Goal: Task Accomplishment & Management: Manage account settings

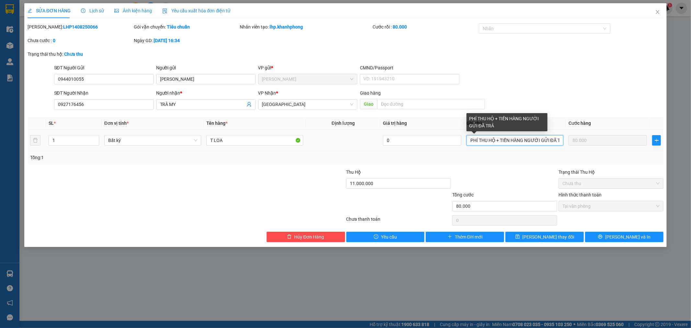
click at [560, 139] on input "PHÍ THU HỘ + TIỀN HÀNG NGƯỜI GỬI ĐÃ TRẢ" at bounding box center [514, 140] width 97 height 10
click at [561, 140] on input "PHÍ THU HỘ + TIỀN HÀNG NGƯỜI GỬI ĐÃ TRẢ" at bounding box center [514, 140] width 97 height 10
click at [560, 141] on input "PHÍ THU HỘ + TIỀN HÀNG NGƯỜI GỬI ĐÃ TRẢ" at bounding box center [514, 140] width 97 height 10
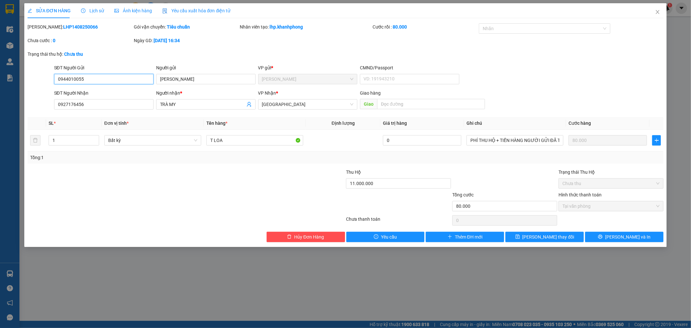
drag, startPoint x: 86, startPoint y: 78, endPoint x: 51, endPoint y: 85, distance: 35.3
click at [51, 85] on div "SĐT Người Gửi 0944010055 0944010055 Người gửi DUY TÂN VP gửi * [PERSON_NAME] CM…" at bounding box center [345, 75] width 637 height 23
drag, startPoint x: 78, startPoint y: 27, endPoint x: 66, endPoint y: 28, distance: 12.0
click at [64, 28] on b "LHP1408250066" at bounding box center [80, 26] width 35 height 5
click at [79, 26] on div "[PERSON_NAME]: LHP1408250066" at bounding box center [80, 26] width 105 height 7
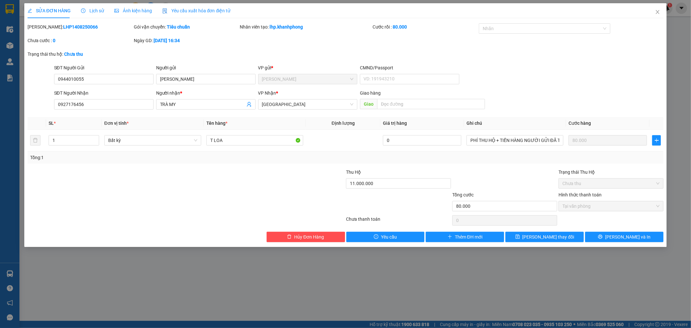
drag, startPoint x: 77, startPoint y: 26, endPoint x: 43, endPoint y: 30, distance: 34.0
click at [43, 30] on div "[PERSON_NAME]: LHP1408250066" at bounding box center [80, 30] width 106 height 14
copy b "LHP1408250066"
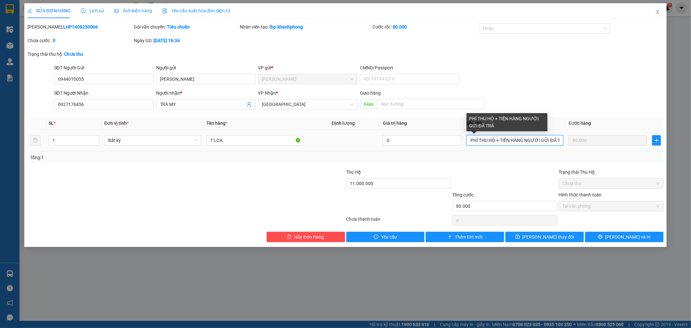
click at [470, 139] on input "PHÍ THU HỘ + TIỀN HÀNG NGƯỜI GỬI ĐÃ TRẢ" at bounding box center [514, 140] width 97 height 10
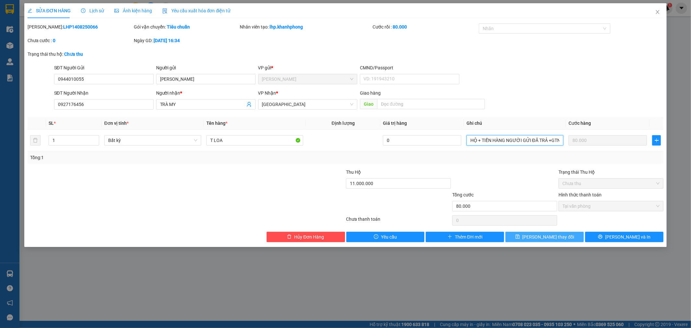
type input "PHÍ THU HỘ + TIỀN HÀNG NGƯỜI GỬI ĐÃ TRẢ +GTN"
click at [556, 235] on span "[PERSON_NAME] thay đổi" at bounding box center [548, 236] width 52 height 7
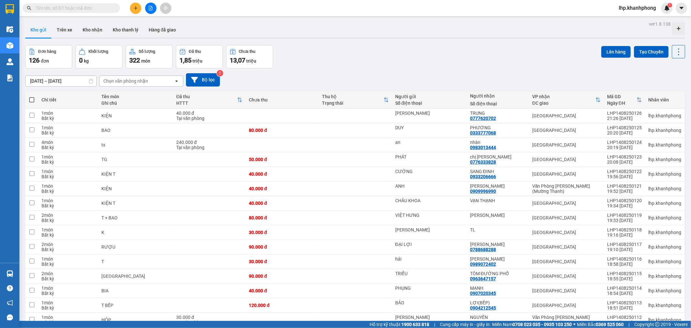
paste input "LHP1408250066"
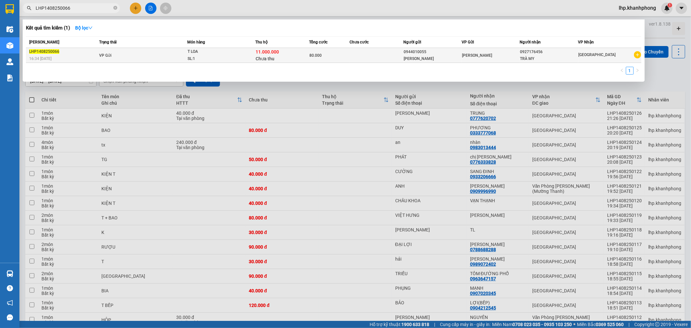
type input "LHP1408250066"
click at [301, 52] on div "11.000.000 Chưa thu" at bounding box center [281, 56] width 53 height 14
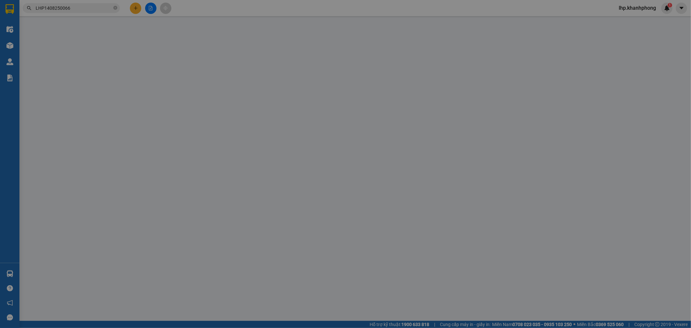
type input "0944010055"
type input "[PERSON_NAME]"
type input "0927176456"
type input "TRÀ MY"
type input "80.000"
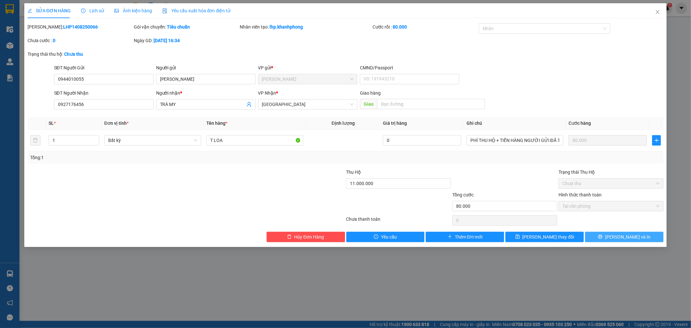
click at [619, 232] on button "[PERSON_NAME] và In" at bounding box center [624, 236] width 78 height 10
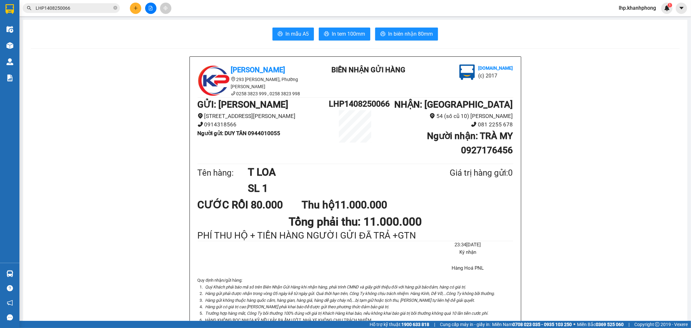
click at [152, 6] on icon "file-add" at bounding box center [150, 8] width 5 height 5
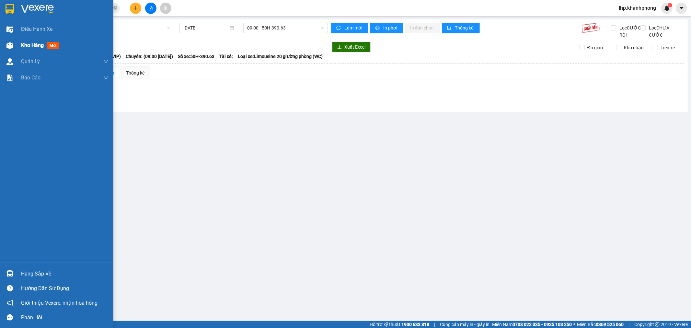
click at [18, 49] on div "Kho hàng mới" at bounding box center [56, 45] width 113 height 16
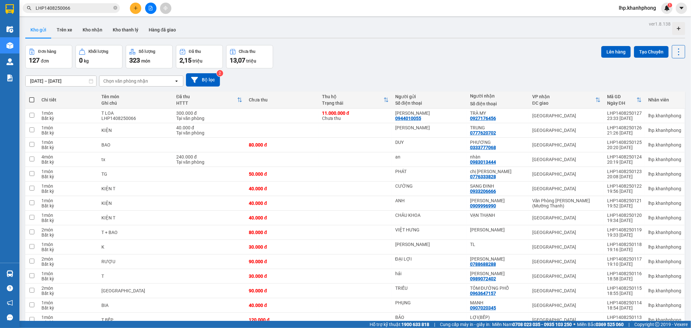
click at [34, 96] on label at bounding box center [31, 99] width 6 height 6
click at [32, 96] on input "checkbox" at bounding box center [32, 96] width 0 height 0
checkbox input "true"
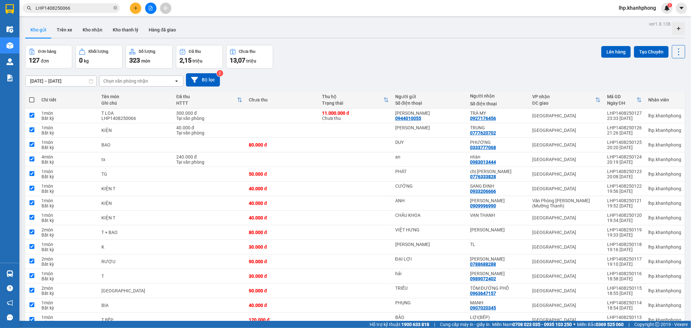
checkbox input "true"
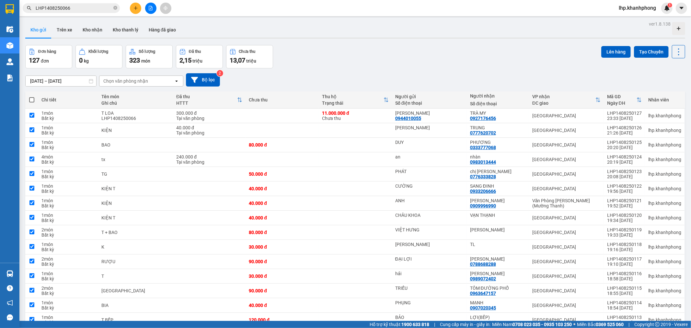
checkbox input "true"
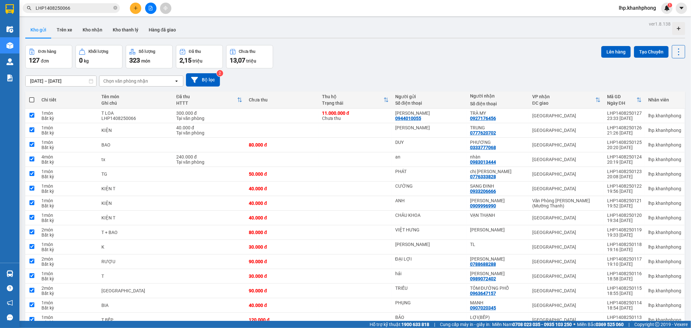
checkbox input "true"
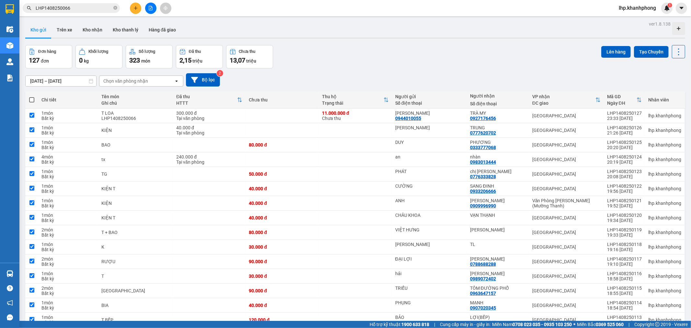
checkbox input "true"
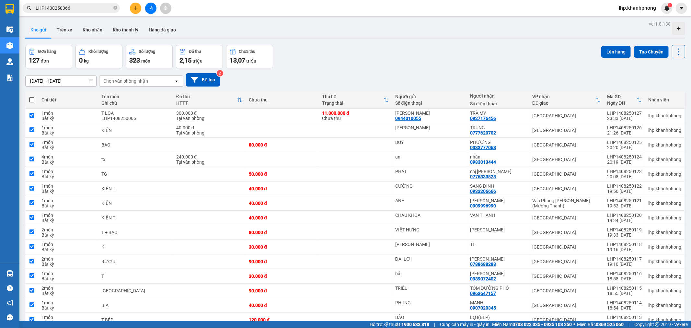
checkbox input "true"
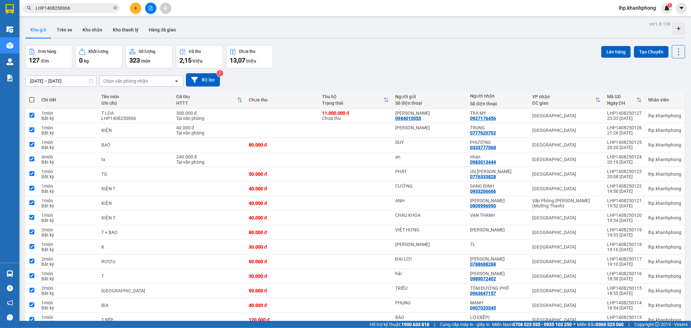
checkbox input "true"
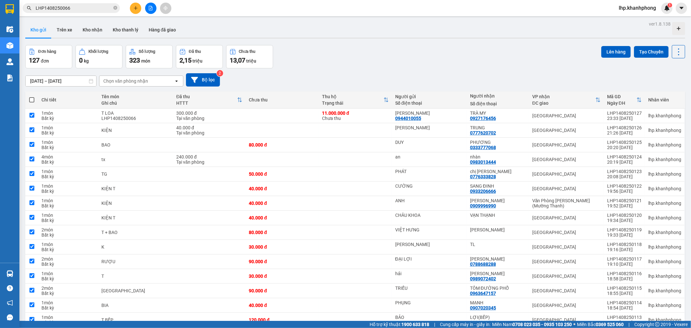
checkbox input "true"
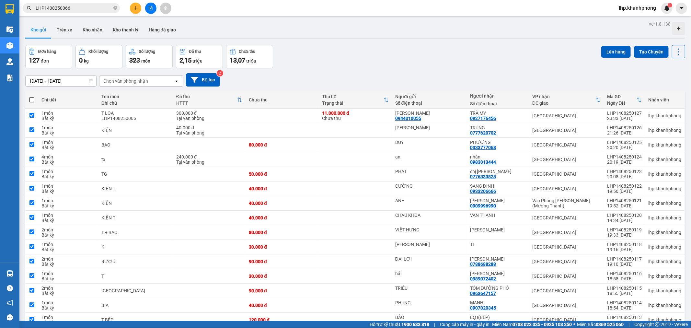
checkbox input "true"
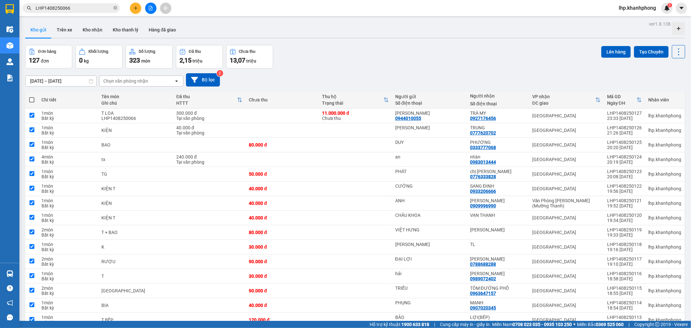
checkbox input "true"
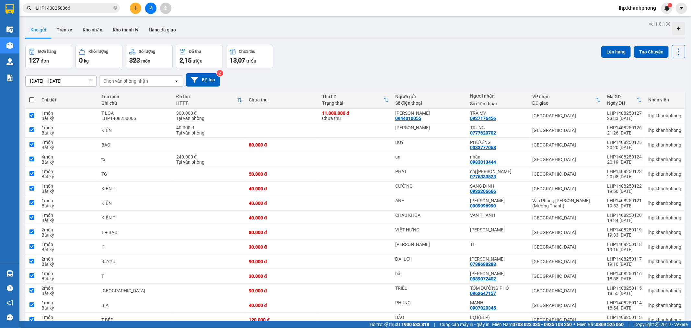
checkbox input "true"
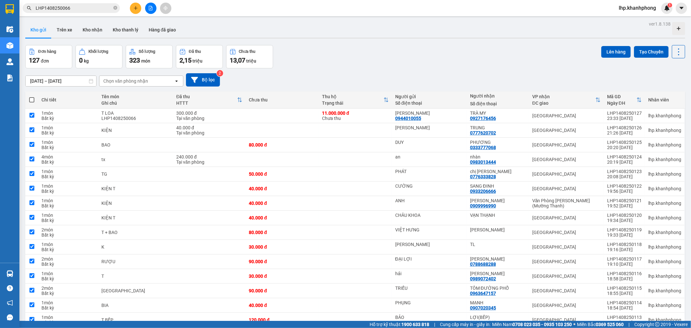
checkbox input "true"
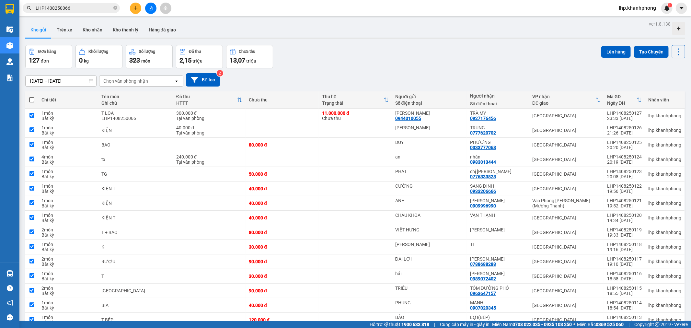
checkbox input "true"
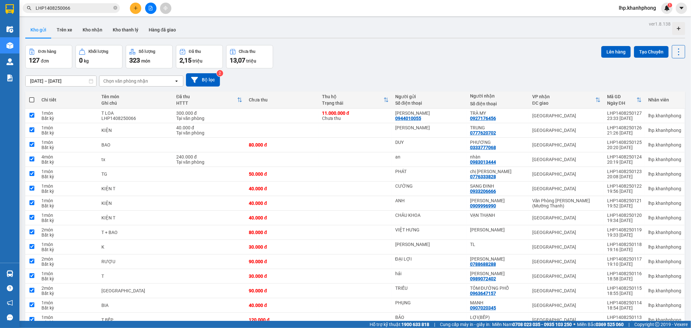
checkbox input "true"
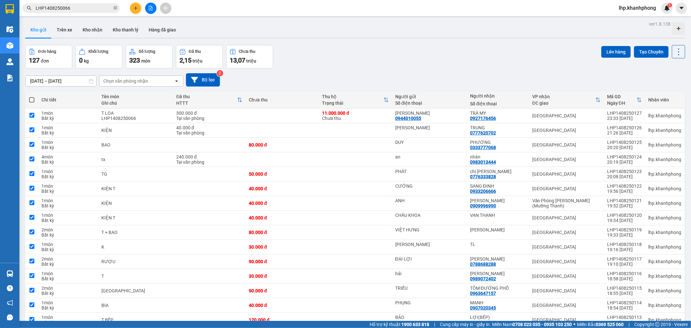
checkbox input "true"
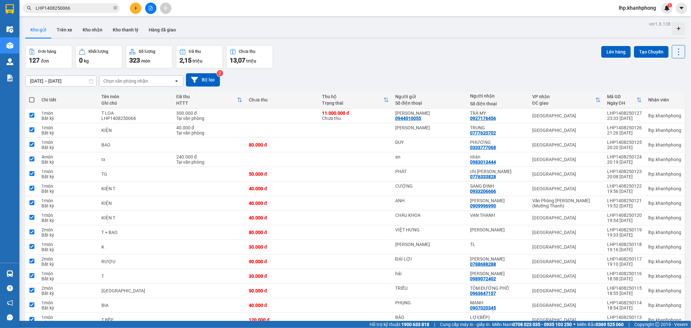
checkbox input "true"
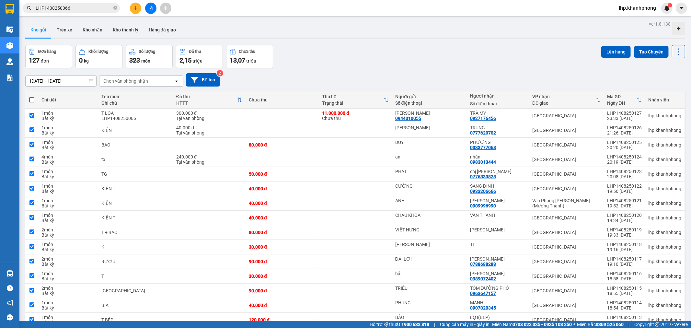
checkbox input "true"
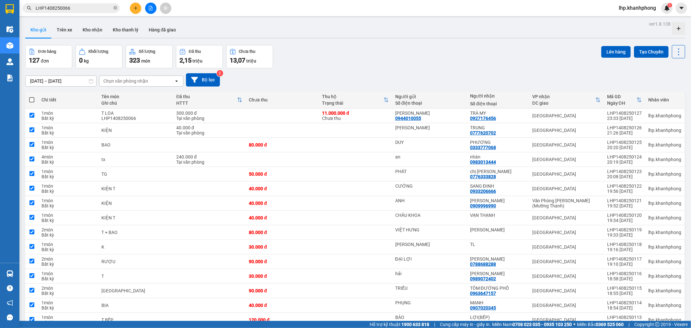
checkbox input "true"
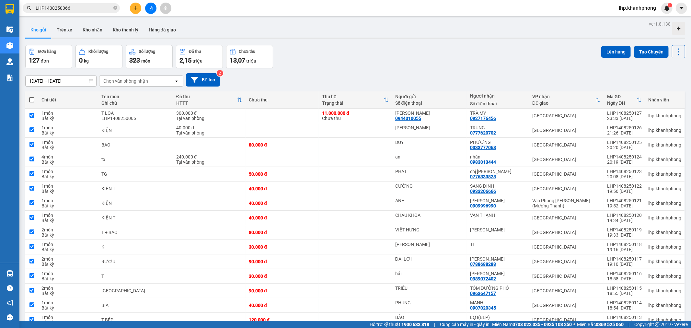
checkbox input "true"
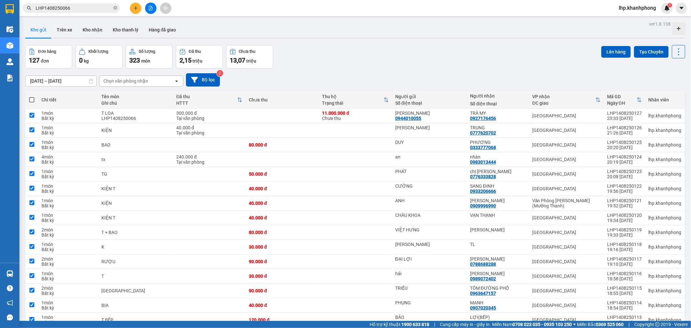
checkbox input "true"
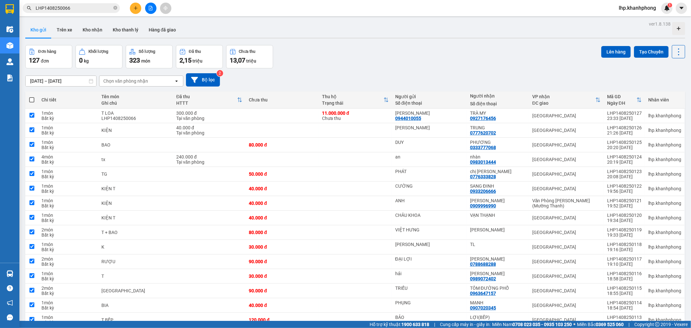
checkbox input "true"
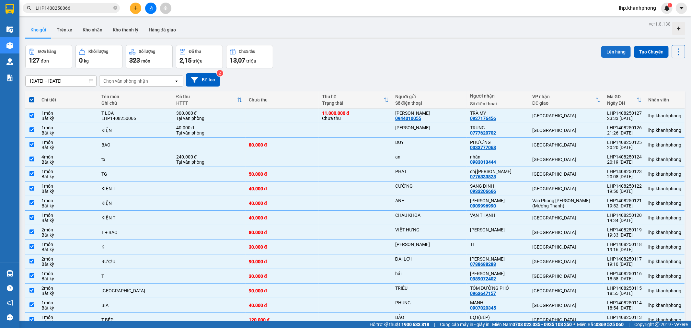
click at [605, 52] on button "Lên hàng" at bounding box center [615, 52] width 29 height 12
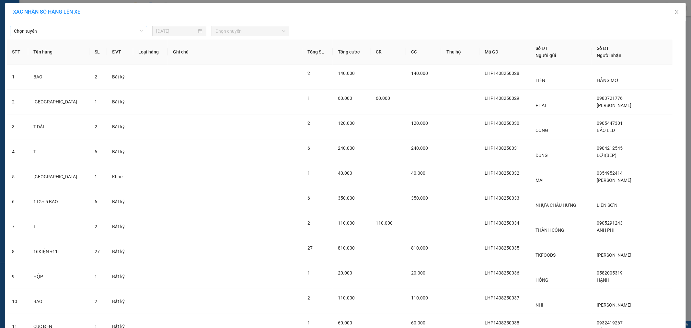
click at [95, 31] on span "Chọn tuyến" at bounding box center [78, 31] width 129 height 10
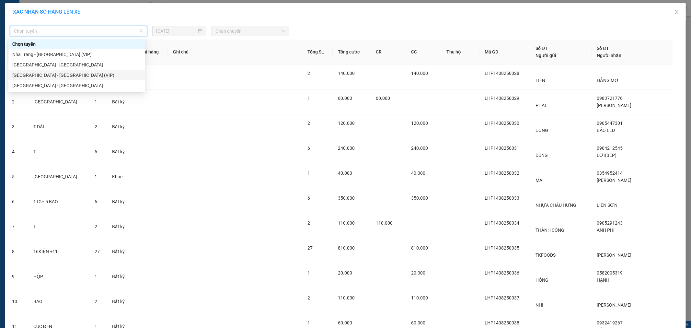
click at [45, 77] on div "[GEOGRAPHIC_DATA] - [GEOGRAPHIC_DATA] (VIP)" at bounding box center [76, 75] width 129 height 7
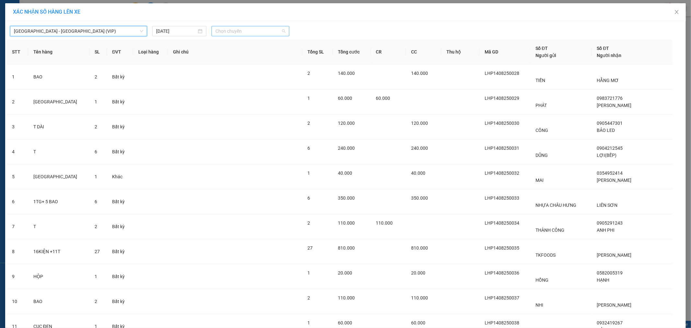
click at [254, 33] on span "Chọn chuyến" at bounding box center [250, 31] width 70 height 10
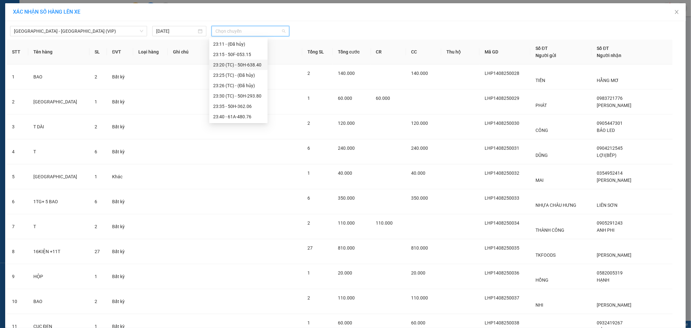
scroll to position [207, 0]
click at [245, 104] on div "23:40 - 61A-480.76" at bounding box center [238, 106] width 51 height 7
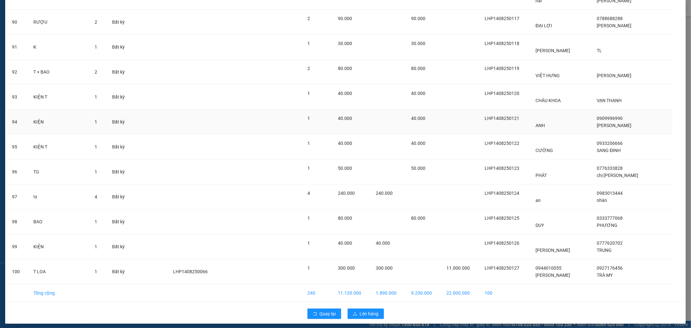
scroll to position [2282, 0]
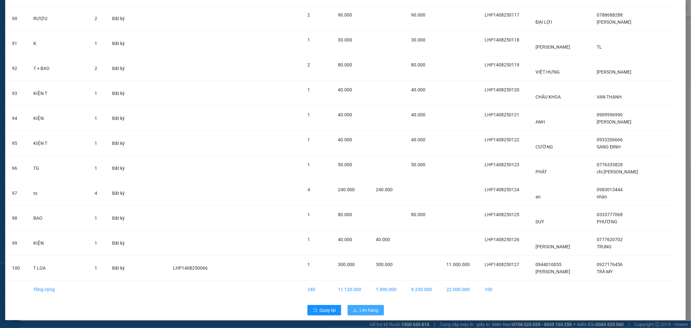
click at [363, 308] on span "Lên hàng" at bounding box center [369, 309] width 19 height 7
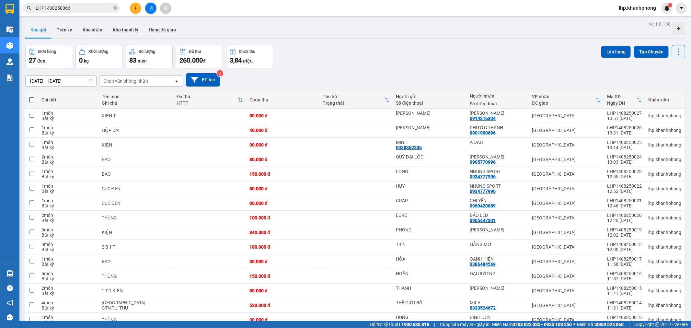
click at [32, 102] on label at bounding box center [31, 99] width 6 height 6
click at [32, 96] on input "checkbox" at bounding box center [32, 96] width 0 height 0
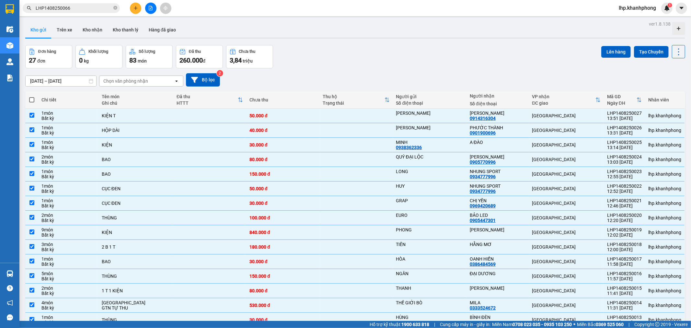
checkbox input "true"
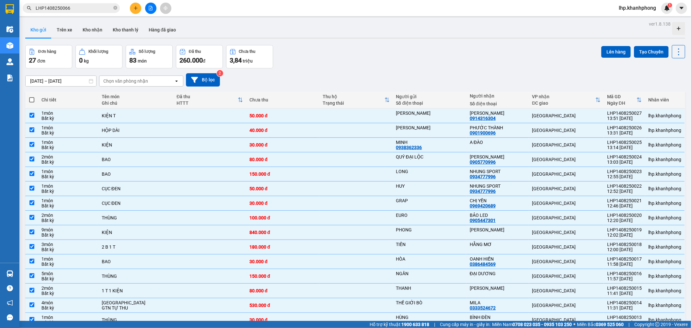
checkbox input "true"
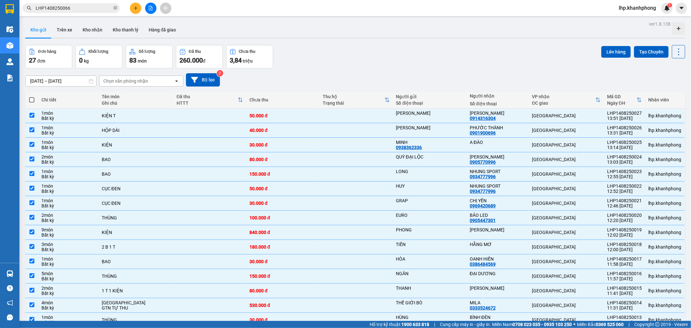
checkbox input "true"
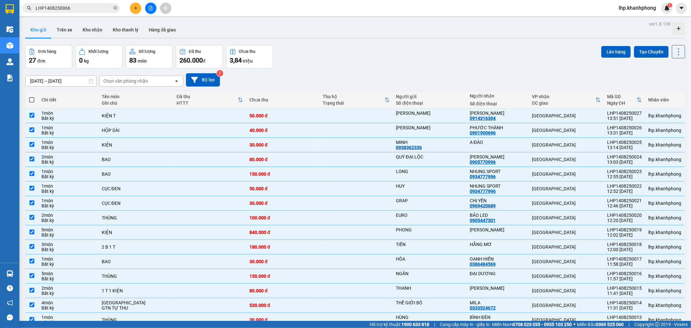
checkbox input "true"
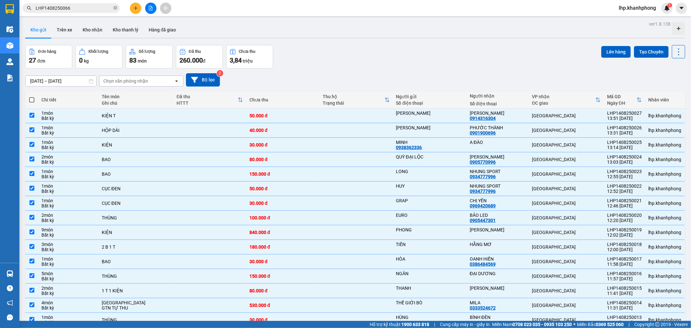
checkbox input "true"
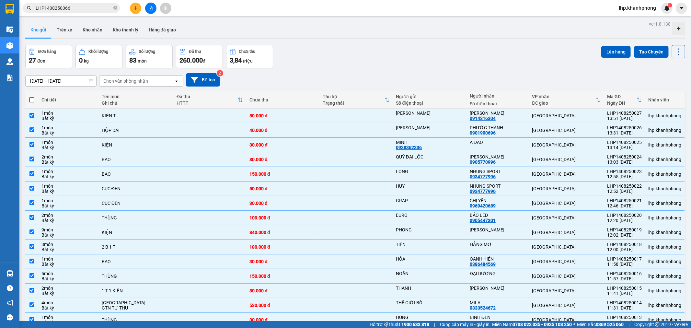
checkbox input "true"
click at [614, 50] on button "Lên hàng" at bounding box center [615, 52] width 29 height 12
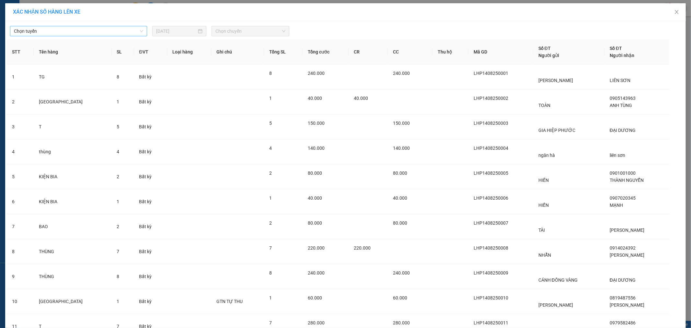
click at [82, 33] on span "Chọn tuyến" at bounding box center [78, 31] width 129 height 10
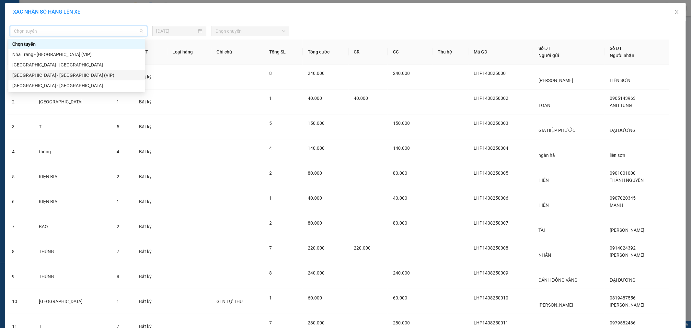
click at [72, 75] on div "[GEOGRAPHIC_DATA] - [GEOGRAPHIC_DATA] (VIP)" at bounding box center [76, 75] width 129 height 7
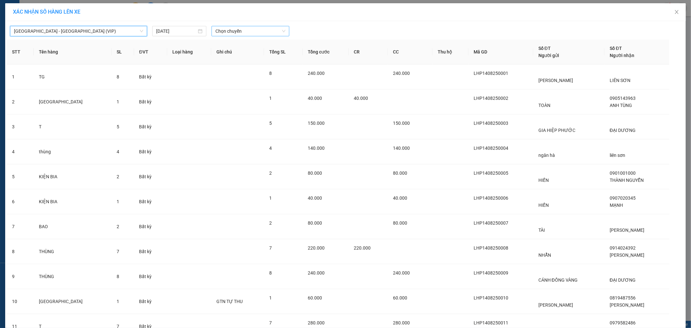
click at [241, 30] on span "Chọn chuyến" at bounding box center [250, 31] width 70 height 10
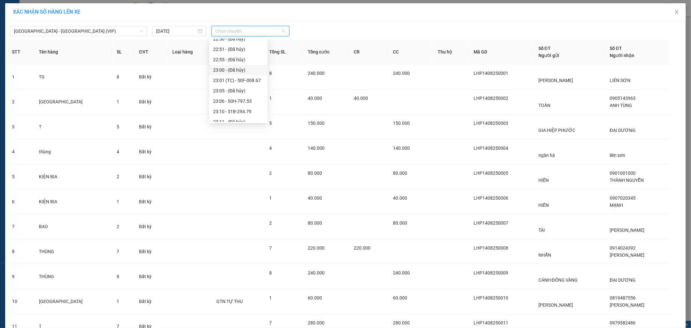
scroll to position [207, 0]
click at [244, 103] on div "23:40 - 61A-480.76" at bounding box center [238, 106] width 51 height 7
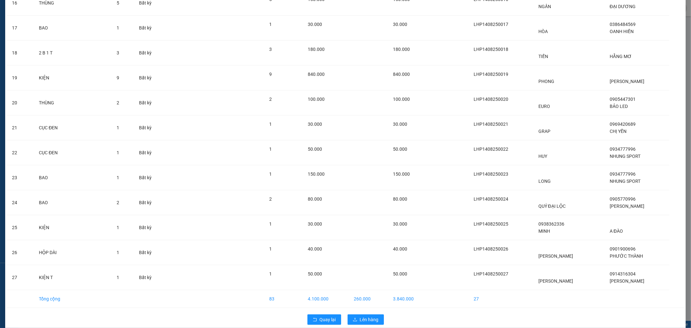
scroll to position [461, 0]
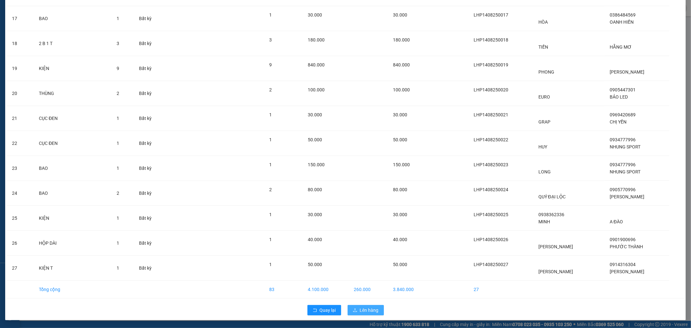
click at [361, 310] on span "Lên hàng" at bounding box center [369, 309] width 19 height 7
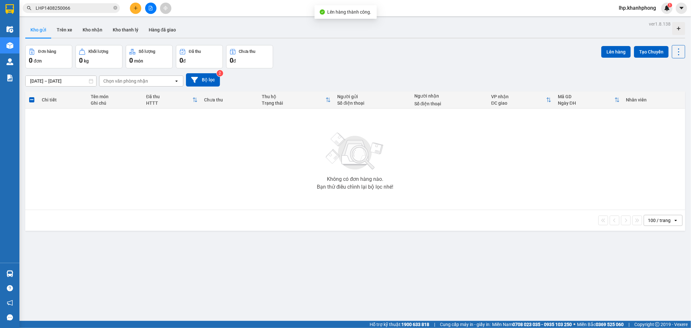
click at [342, 245] on div "ver 1.8.138 Kho gửi Trên xe Kho nhận Kho thanh [PERSON_NAME] đã giao Đơn hàng 0…" at bounding box center [355, 183] width 665 height 328
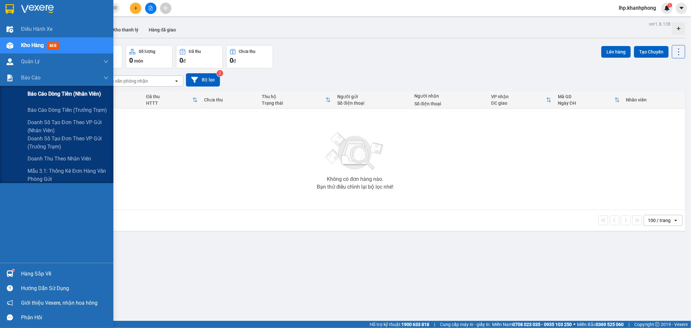
click at [50, 94] on span "Báo cáo dòng tiền (nhân viên)" at bounding box center [64, 94] width 73 height 8
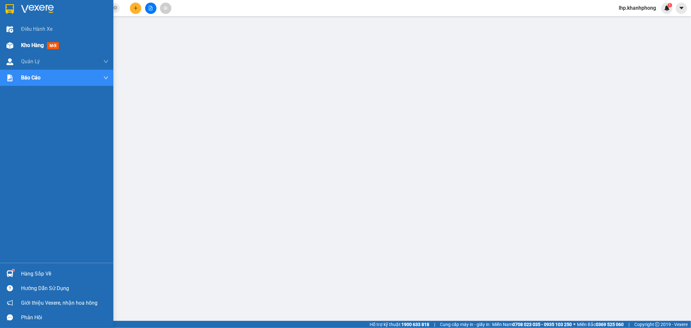
click at [3, 44] on div "Kho hàng mới" at bounding box center [56, 45] width 113 height 16
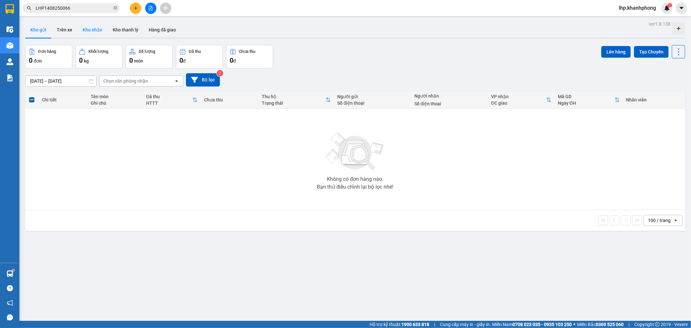
click at [91, 30] on button "Kho nhận" at bounding box center [92, 30] width 30 height 16
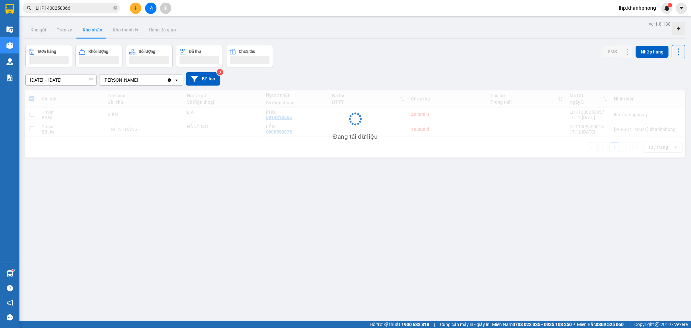
click at [147, 10] on button at bounding box center [150, 8] width 11 height 11
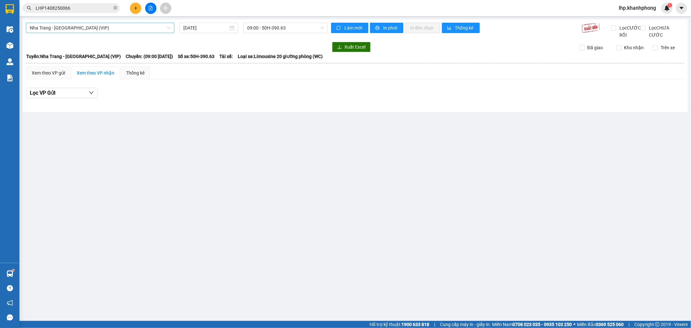
click at [101, 30] on span "Nha Trang - [GEOGRAPHIC_DATA] (VIP)" at bounding box center [100, 28] width 140 height 10
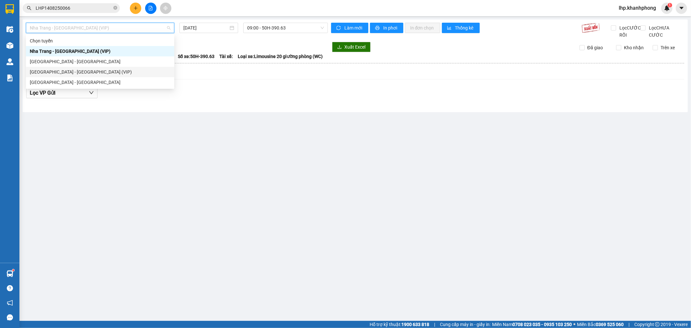
click at [76, 70] on div "[GEOGRAPHIC_DATA] - [GEOGRAPHIC_DATA] (VIP)" at bounding box center [100, 71] width 140 height 7
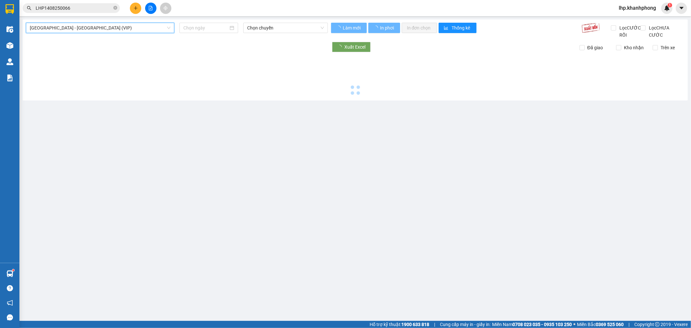
type input "[DATE]"
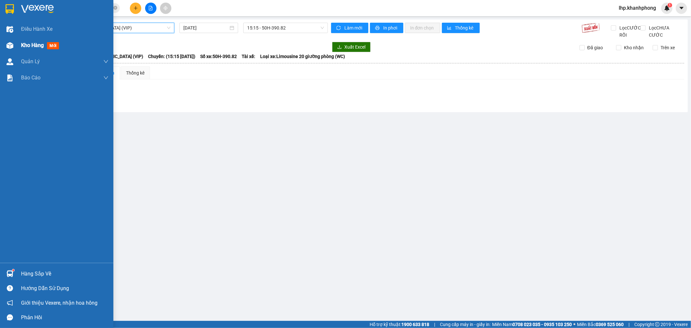
click at [24, 48] on span "Kho hàng" at bounding box center [32, 45] width 23 height 6
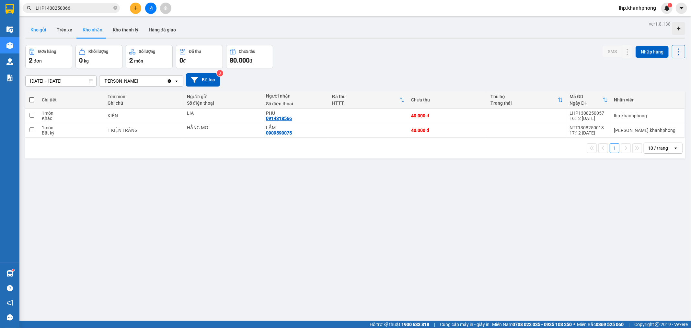
click at [37, 30] on button "Kho gửi" at bounding box center [38, 30] width 26 height 16
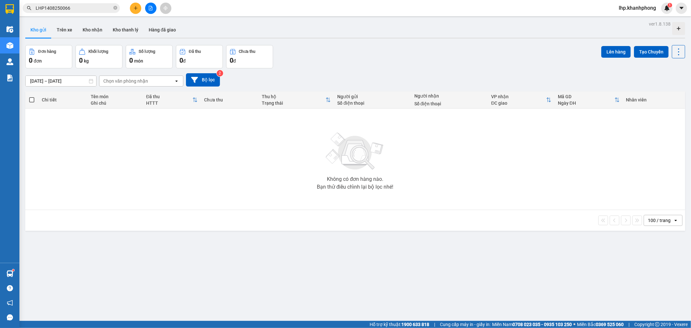
click at [154, 8] on button at bounding box center [150, 8] width 11 height 11
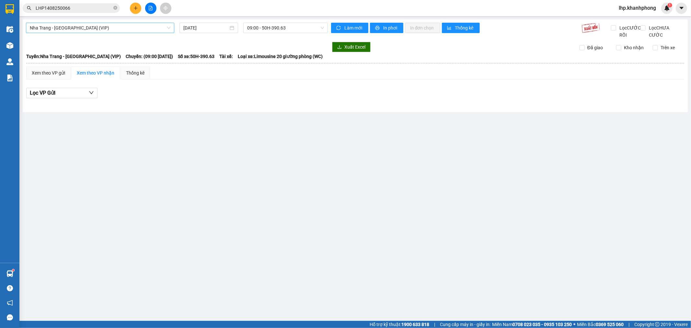
click at [119, 27] on span "Nha Trang - [GEOGRAPHIC_DATA] (VIP)" at bounding box center [100, 28] width 140 height 10
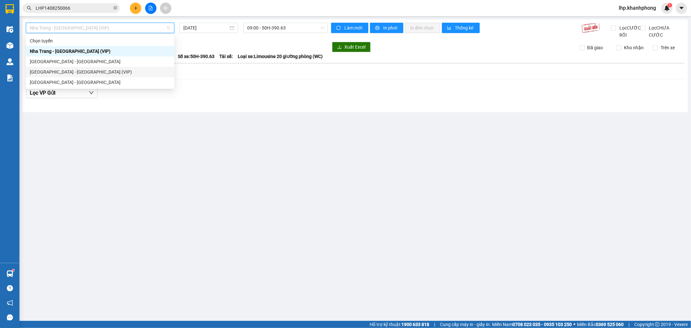
click at [81, 72] on div "[GEOGRAPHIC_DATA] - [GEOGRAPHIC_DATA] (VIP)" at bounding box center [100, 71] width 140 height 7
type input "[DATE]"
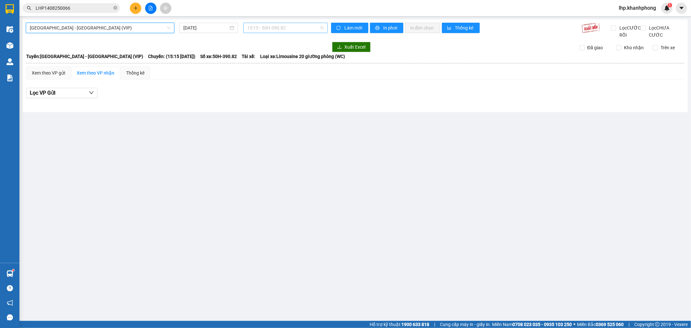
click at [279, 30] on span "15:15 - 50H-390.82" at bounding box center [285, 28] width 76 height 10
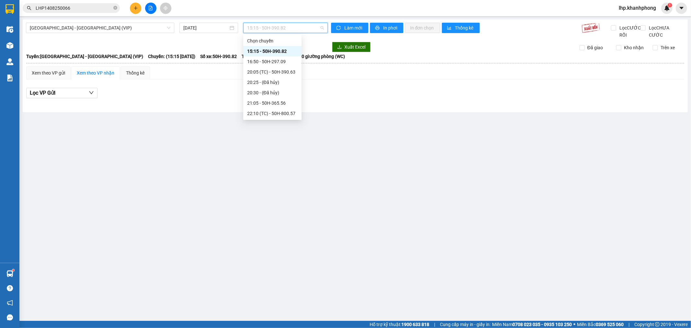
scroll to position [207, 0]
click at [274, 105] on div "23:40 - 61A-480.76" at bounding box center [272, 102] width 51 height 7
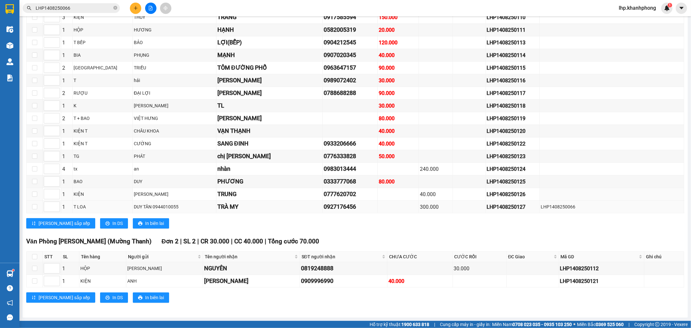
scroll to position [1525, 0]
click at [34, 208] on input "checkbox" at bounding box center [34, 206] width 5 height 5
checkbox input "true"
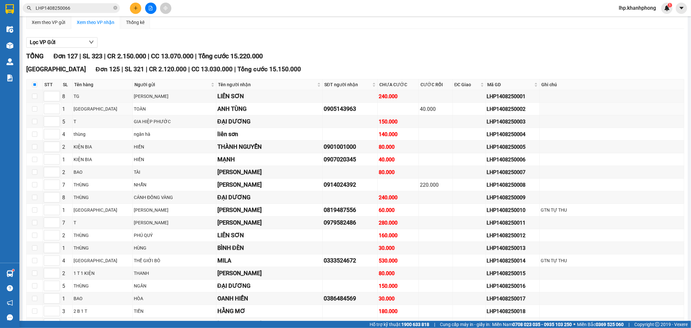
scroll to position [0, 0]
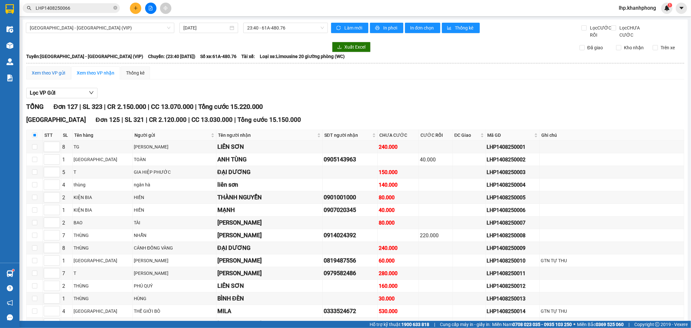
click at [60, 76] on div "Xem theo VP gửi" at bounding box center [48, 72] width 33 height 7
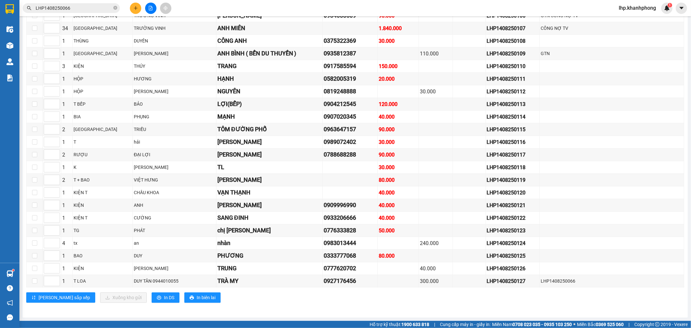
scroll to position [1477, 0]
click at [35, 284] on label at bounding box center [34, 280] width 5 height 7
click at [35, 283] on input "checkbox" at bounding box center [34, 280] width 5 height 5
checkbox input "true"
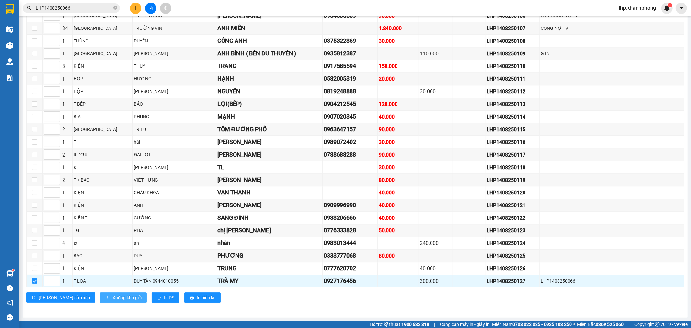
click at [112, 299] on span "Xuống kho gửi" at bounding box center [126, 297] width 29 height 7
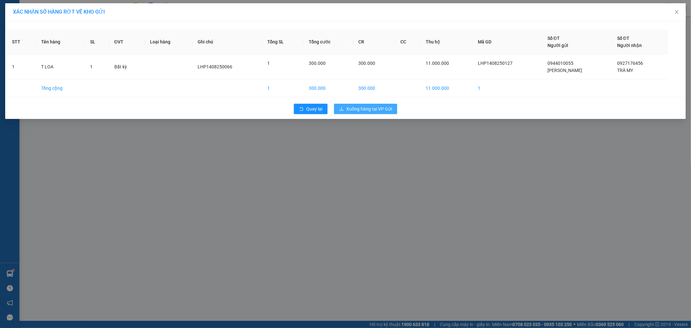
click at [379, 107] on span "Xuống hàng tại VP Gửi" at bounding box center [369, 108] width 46 height 7
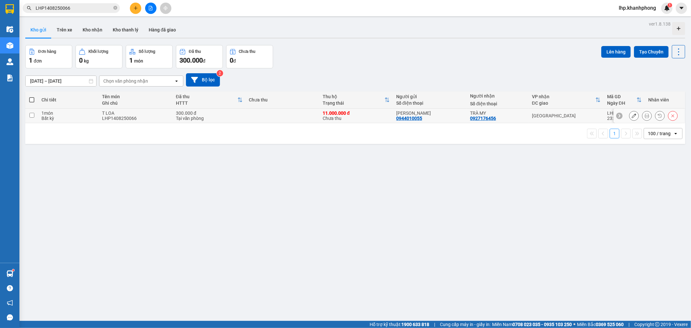
click at [631, 117] on icon at bounding box center [633, 115] width 5 height 5
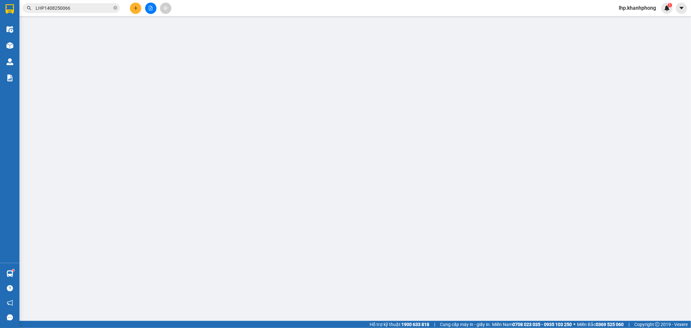
type input "0944010055"
type input "[PERSON_NAME]"
type input "0927176456"
type input "TRÀ MY"
type input "300.000"
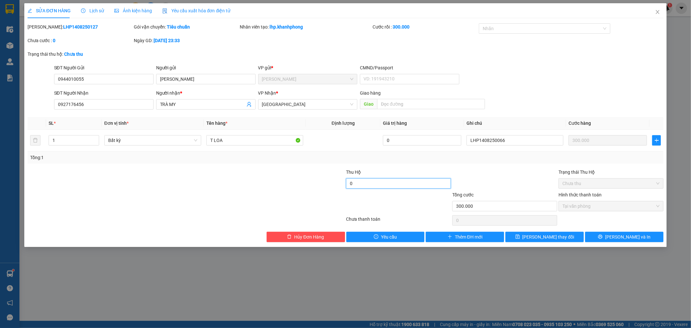
type input "0"
click at [537, 164] on div "Total Paid Fee 300.000 Total UnPaid Fee 0 Cash Collection Total Fee Mã ĐH: LHP1…" at bounding box center [346, 132] width 636 height 219
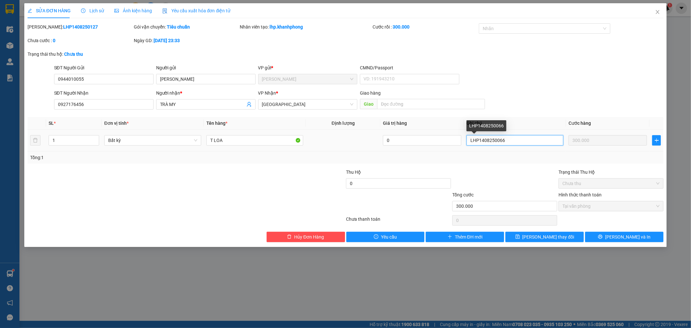
click at [523, 141] on input "LHP1408250066" at bounding box center [514, 140] width 97 height 10
type input "LHP1408250066"
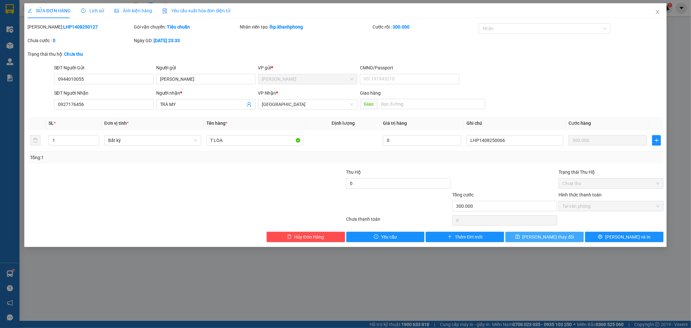
click at [541, 231] on button "[PERSON_NAME] thay đổi" at bounding box center [544, 236] width 78 height 10
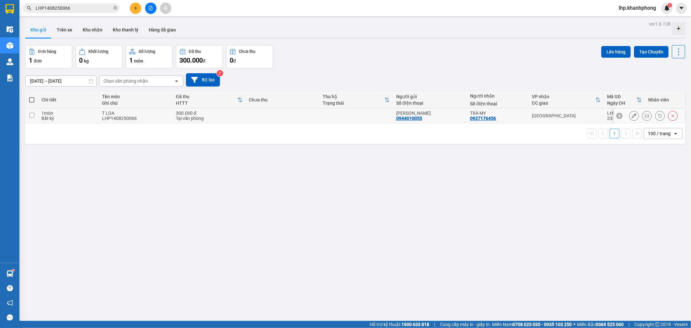
click at [32, 115] on input "checkbox" at bounding box center [31, 115] width 5 height 5
checkbox input "true"
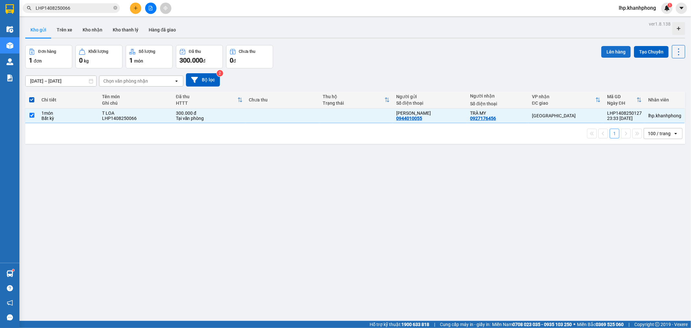
click at [613, 57] on button "Lên hàng" at bounding box center [615, 52] width 29 height 12
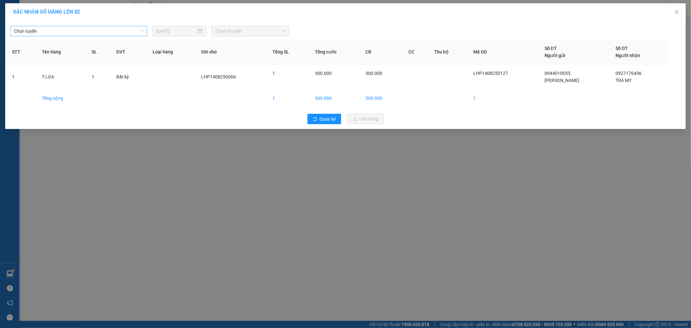
click at [107, 31] on span "Chọn tuyến" at bounding box center [78, 31] width 129 height 10
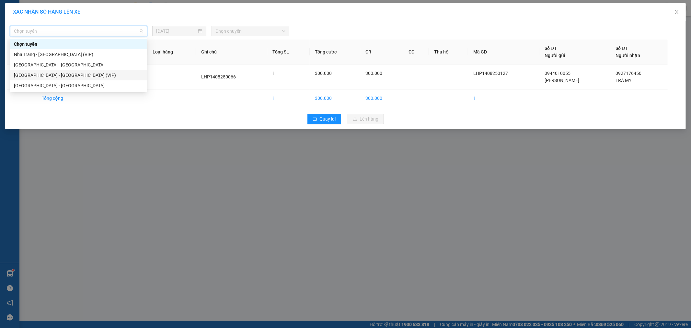
click at [73, 76] on div "[GEOGRAPHIC_DATA] - [GEOGRAPHIC_DATA] (VIP)" at bounding box center [78, 75] width 129 height 7
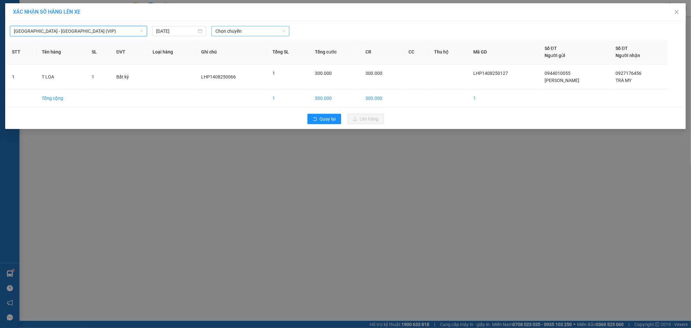
drag, startPoint x: 230, startPoint y: 32, endPoint x: 234, endPoint y: 32, distance: 4.2
click at [234, 32] on span "Chọn chuyến" at bounding box center [250, 31] width 70 height 10
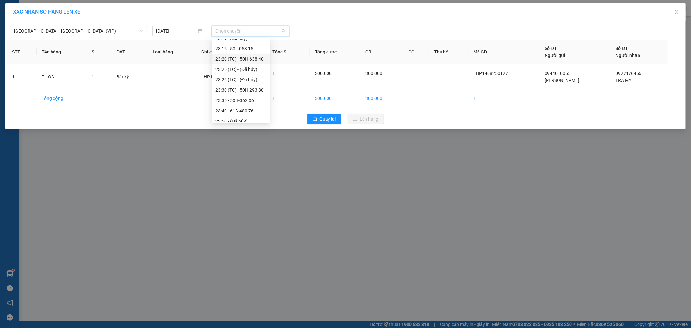
scroll to position [207, 0]
click at [228, 107] on div "23:40 - 61A-480.76" at bounding box center [240, 106] width 51 height 7
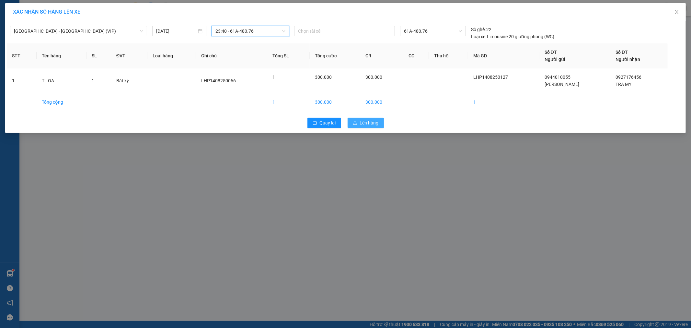
drag, startPoint x: 373, startPoint y: 118, endPoint x: 372, endPoint y: 123, distance: 6.0
click at [373, 118] on button "Lên hàng" at bounding box center [365, 123] width 36 height 10
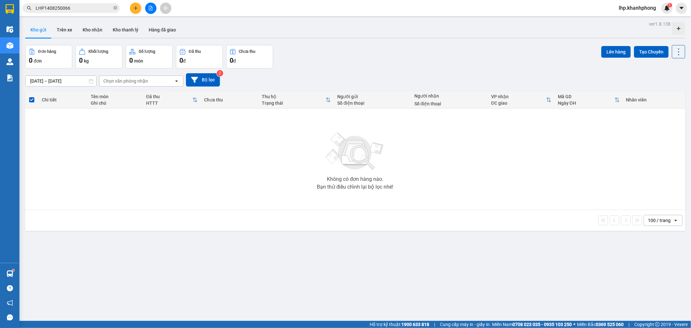
click at [308, 150] on div "Không có đơn hàng nào. Bạn thử điều chỉnh lại bộ lọc nhé!" at bounding box center [354, 158] width 653 height 97
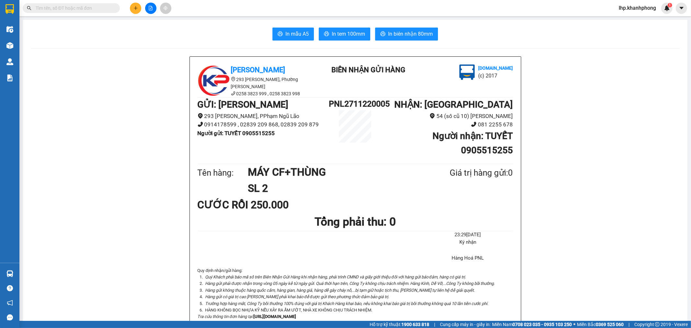
click at [130, 7] on button at bounding box center [135, 8] width 11 height 11
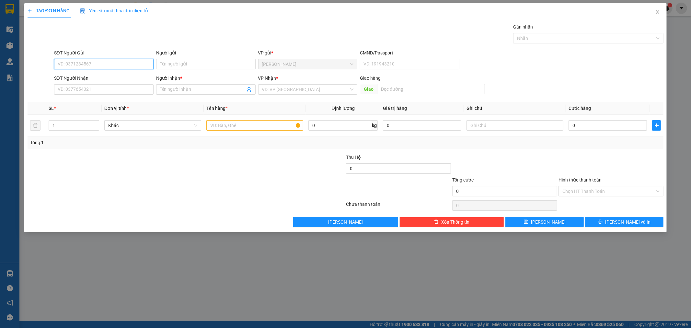
paste input "0944010055"
type input "0944010055"
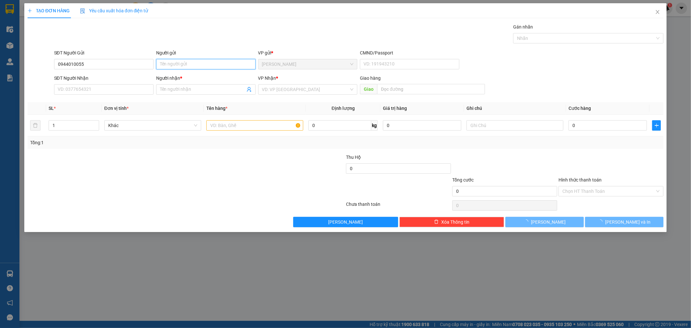
click at [194, 63] on input "Người gửi" at bounding box center [205, 64] width 99 height 10
click at [107, 64] on input "0944010055" at bounding box center [103, 64] width 99 height 10
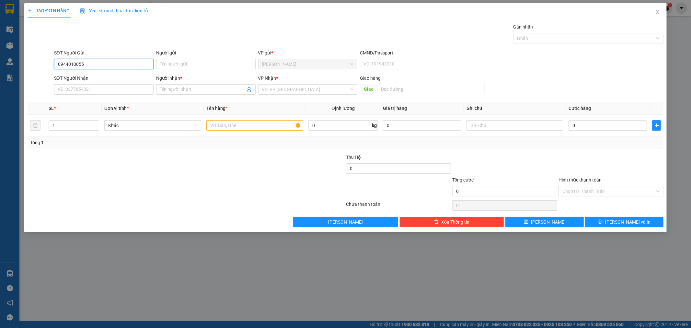
click at [86, 63] on input "0944010055" at bounding box center [103, 64] width 99 height 10
click at [92, 71] on div "0944010055 0944010055 - DUY TÂN" at bounding box center [103, 77] width 99 height 13
click at [89, 62] on input "0944010055" at bounding box center [103, 64] width 99 height 10
click at [93, 76] on div "0944010055 - DUY TÂN" at bounding box center [104, 76] width 92 height 7
type input "[PERSON_NAME]"
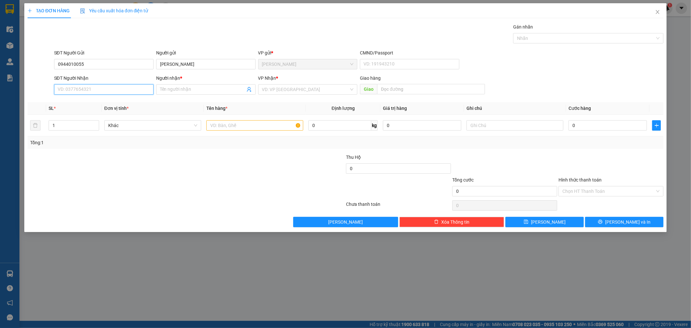
click at [95, 90] on input "SĐT Người Nhận" at bounding box center [103, 89] width 99 height 10
click at [96, 112] on div "0927176456 - TRÀ MY" at bounding box center [104, 112] width 92 height 7
type input "0927176456"
type input "TRÀ MY"
click at [235, 127] on input "text" at bounding box center [254, 125] width 97 height 10
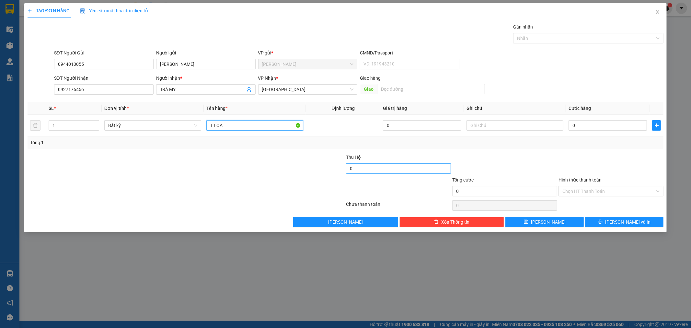
type input "T LOA"
drag, startPoint x: 370, startPoint y: 169, endPoint x: 367, endPoint y: 172, distance: 3.9
click at [369, 169] on input "0" at bounding box center [398, 168] width 105 height 10
type input "11.000.000"
click at [490, 127] on input "text" at bounding box center [514, 125] width 97 height 10
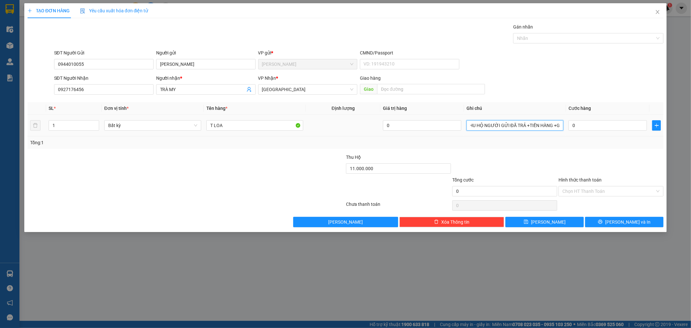
scroll to position [0, 32]
type input "GTN,CƯỚC THU HỘ NGƯỜI GỬI ĐÃ TRẢ +TIỀN HÀNG +GTN"
click at [577, 124] on input "0" at bounding box center [607, 125] width 78 height 10
type input "3"
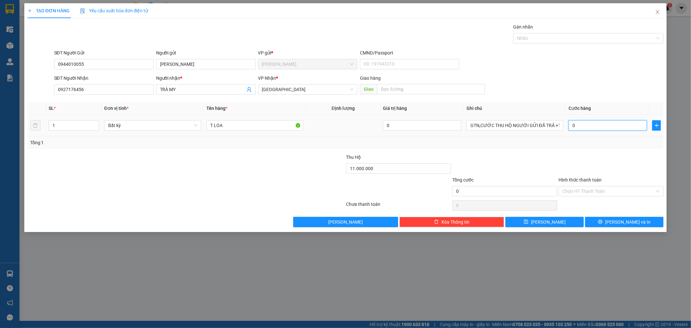
type input "3"
type input "38"
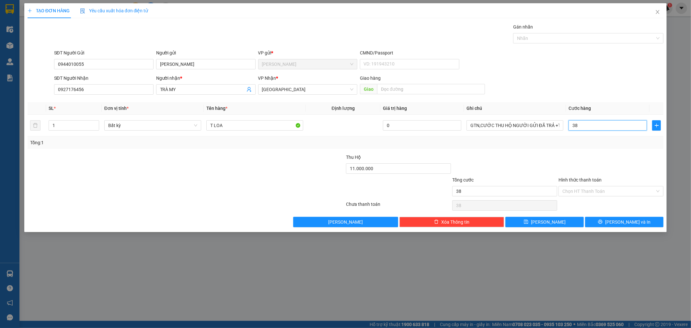
type input "388"
type input "38"
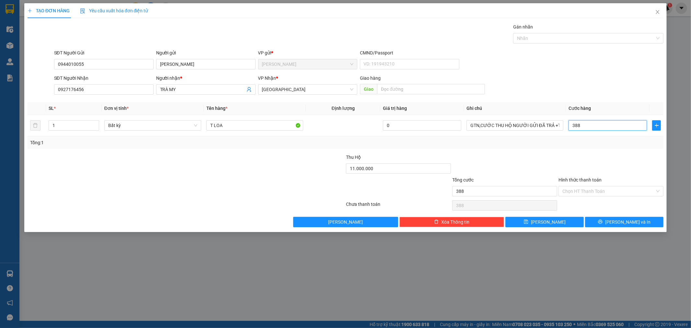
type input "38"
type input "380"
type input "3.800"
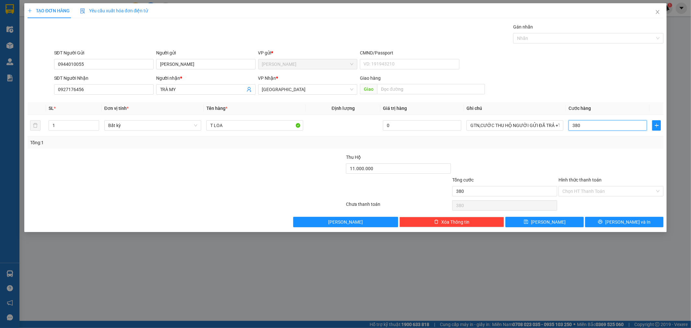
type input "3.800"
type input "38.000"
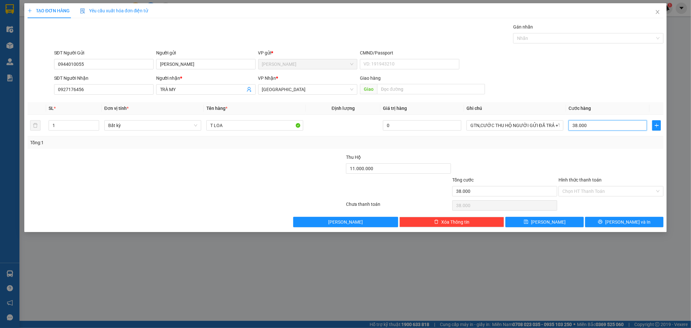
type input "380.000"
click at [597, 191] on input "Hình thức thanh toán" at bounding box center [608, 191] width 93 height 10
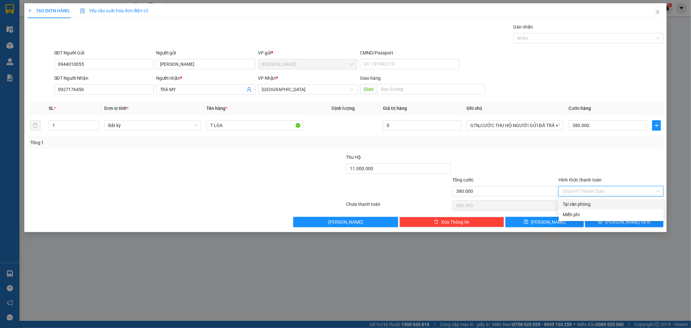
click at [597, 203] on div "Tại văn phòng" at bounding box center [610, 203] width 97 height 7
type input "0"
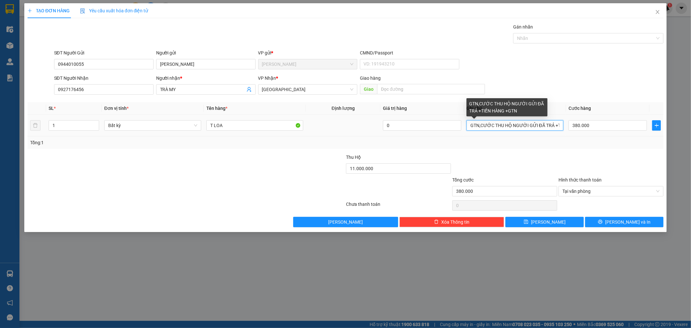
scroll to position [0, 21]
drag, startPoint x: 559, startPoint y: 125, endPoint x: 534, endPoint y: 138, distance: 28.2
click at [500, 146] on div "SL * Đơn vị tính * Tên hàng * Định lượng Giá trị hàng Ghi chú Cước hàng 1 Bất k…" at bounding box center [346, 125] width 636 height 47
drag, startPoint x: 560, startPoint y: 125, endPoint x: 459, endPoint y: 156, distance: 105.8
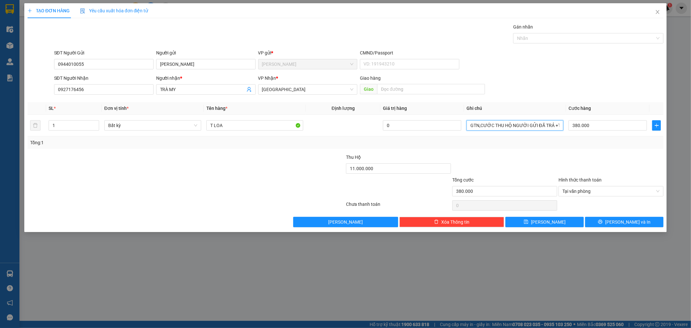
click at [459, 154] on div "Transit Pickup Surcharge Ids Transit Deliver Surcharge Ids Transit Deliver Surc…" at bounding box center [346, 125] width 636 height 204
type input "+GTN"
drag, startPoint x: 496, startPoint y: 124, endPoint x: 540, endPoint y: 163, distance: 58.9
click at [457, 128] on tr "1 Bất kỳ T LOA 0 +GTN 380.000" at bounding box center [346, 126] width 636 height 22
click at [603, 126] on input "380.000" at bounding box center [607, 125] width 78 height 10
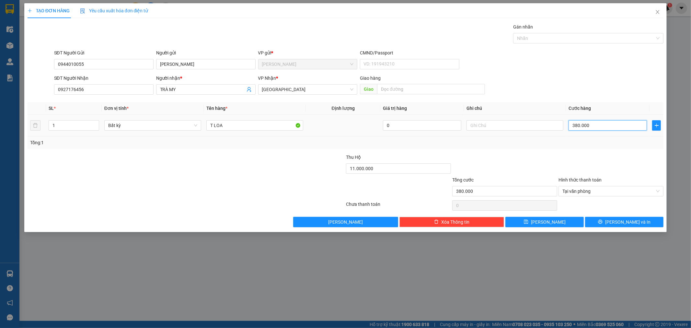
type input "3"
type input "30"
type input "300"
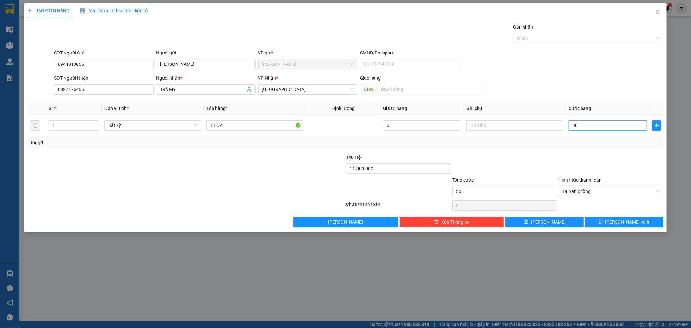
type input "300"
type input "300.000"
click at [592, 169] on div at bounding box center [610, 164] width 106 height 23
click at [478, 121] on input "text" at bounding box center [514, 125] width 97 height 10
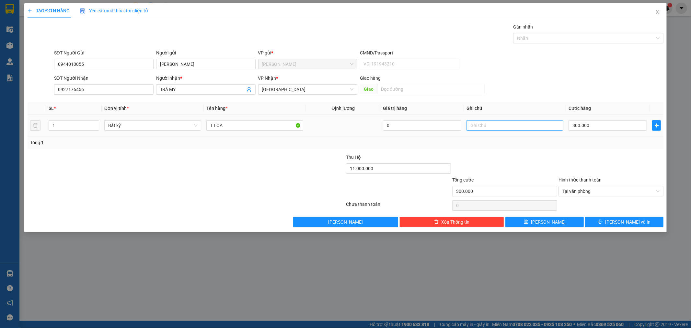
drag, startPoint x: 486, startPoint y: 131, endPoint x: 481, endPoint y: 127, distance: 6.9
click at [481, 127] on div at bounding box center [514, 125] width 97 height 13
click at [480, 126] on input "text" at bounding box center [514, 125] width 97 height 10
paste input "LHP1408250066"
type input "LHP1408250066"
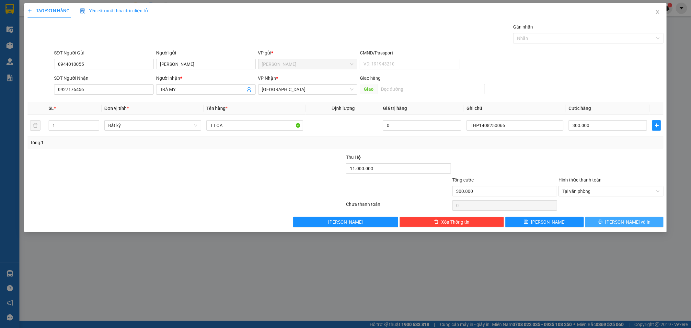
click at [602, 224] on icon "printer" at bounding box center [600, 221] width 5 height 5
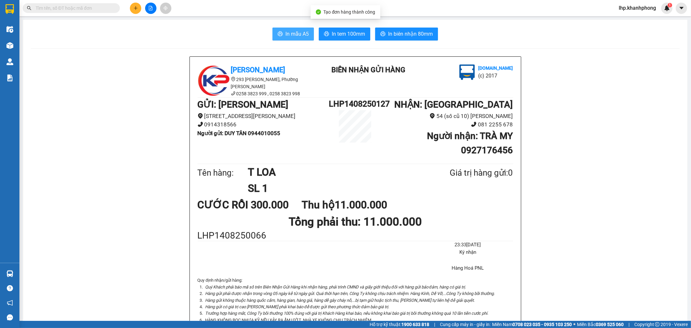
click at [282, 28] on button "In mẫu A5" at bounding box center [292, 34] width 41 height 13
